Goal: Transaction & Acquisition: Purchase product/service

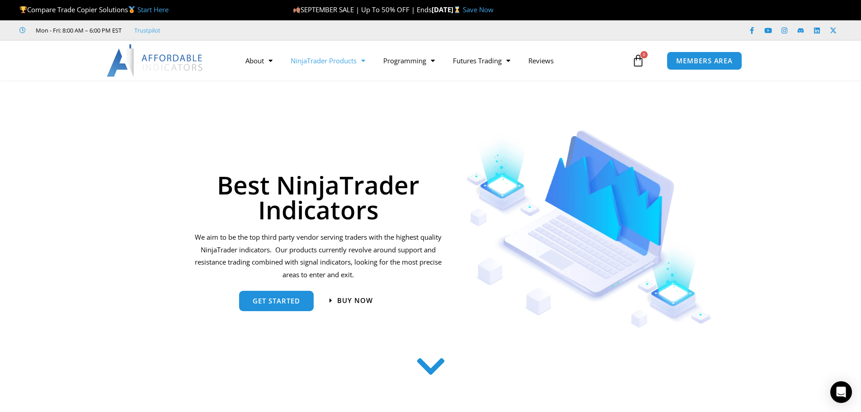
click at [337, 61] on link "NinjaTrader Products" at bounding box center [328, 60] width 93 height 21
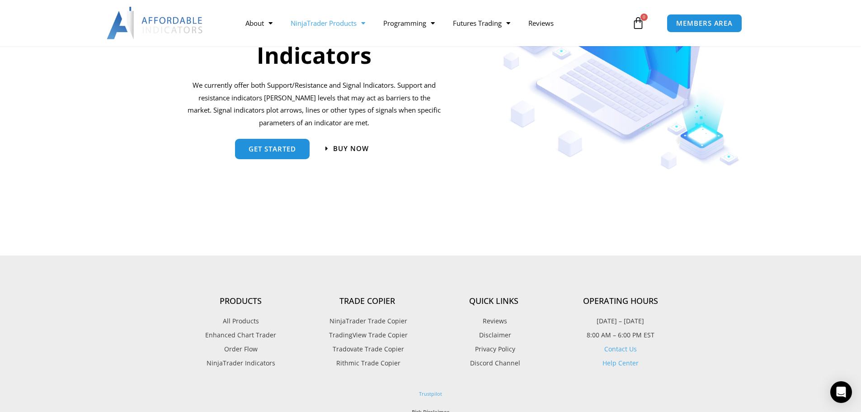
scroll to position [994, 0]
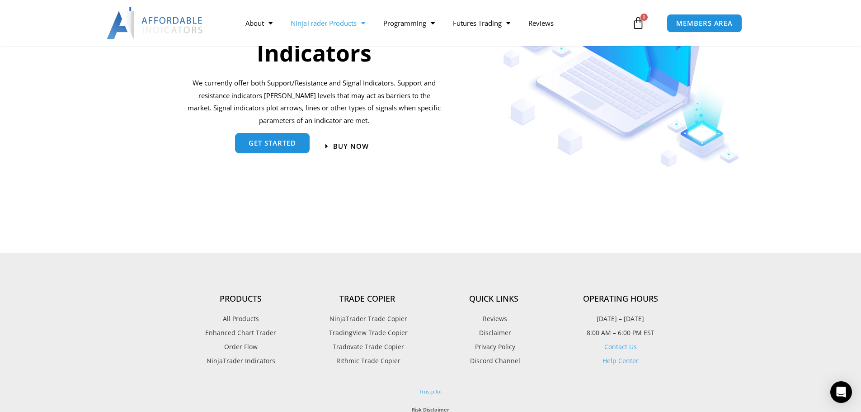
click at [287, 148] on link "get started" at bounding box center [272, 143] width 75 height 20
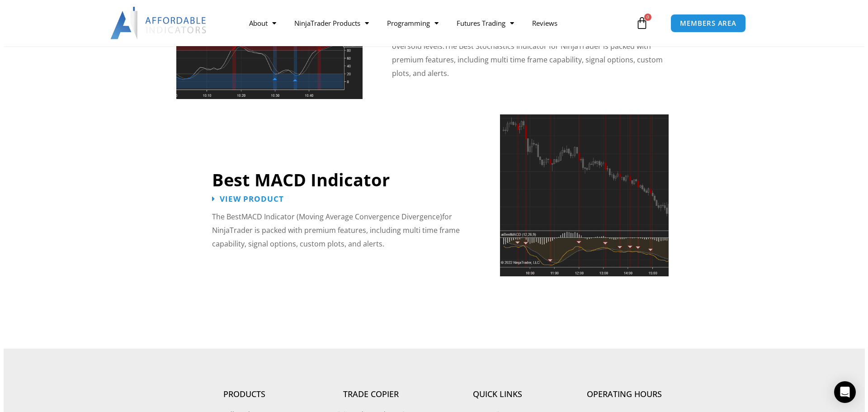
scroll to position [1898, 0]
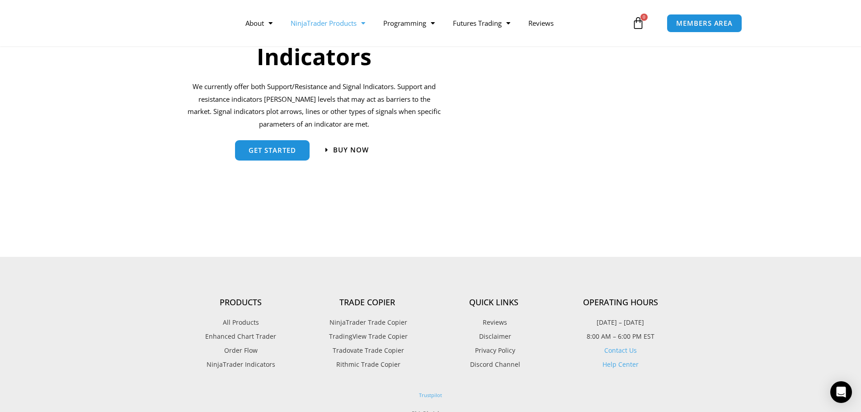
scroll to position [994, 0]
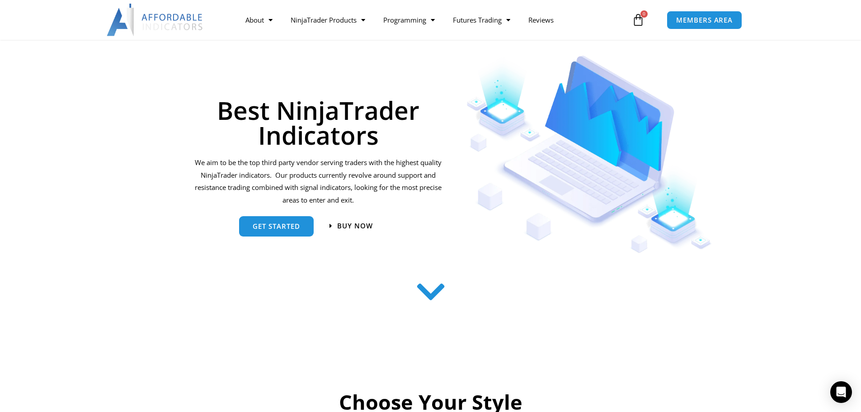
scroll to position [45, 0]
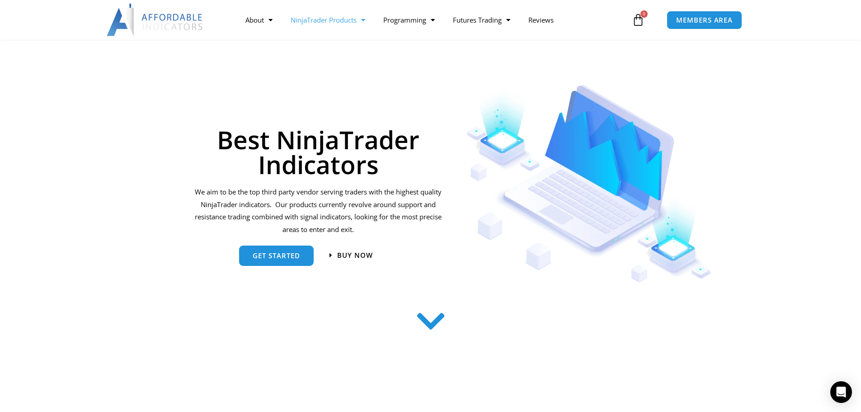
click at [319, 21] on link "NinjaTrader Products" at bounding box center [328, 19] width 93 height 21
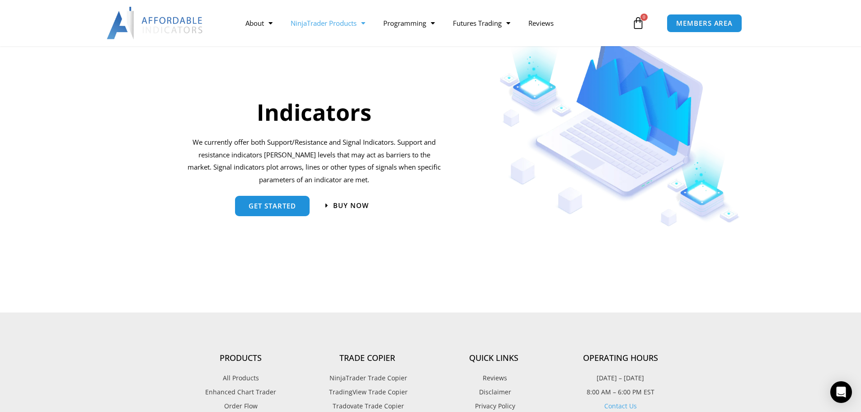
scroll to position [906, 0]
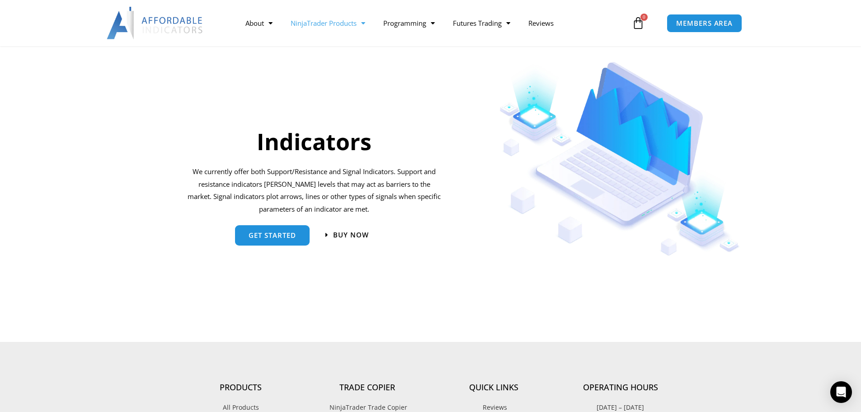
click at [329, 188] on p "We currently offer both Support/Resistance and Signal Indicators. Support and r…" at bounding box center [315, 190] width 256 height 50
click at [254, 238] on link "get started" at bounding box center [272, 231] width 75 height 20
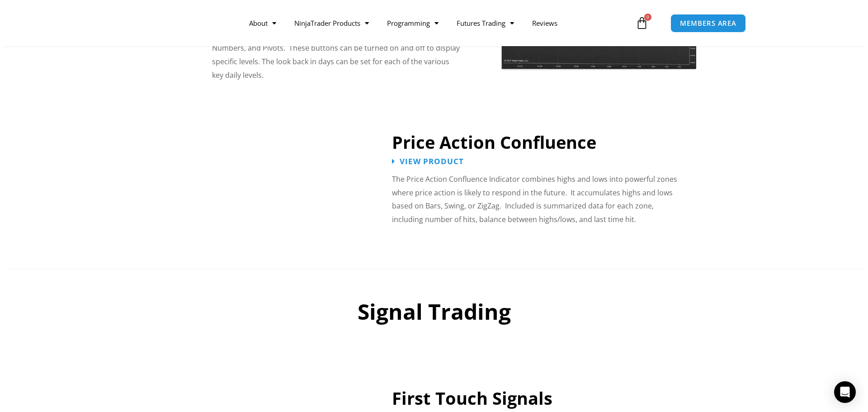
scroll to position [1130, 0]
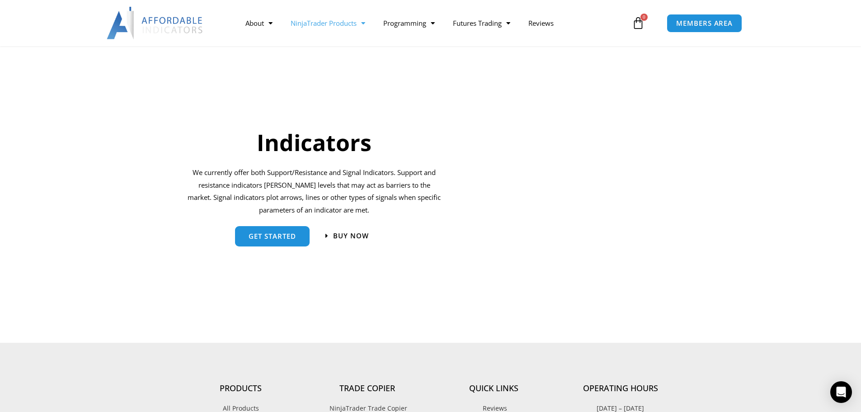
scroll to position [906, 0]
